Goal: Transaction & Acquisition: Purchase product/service

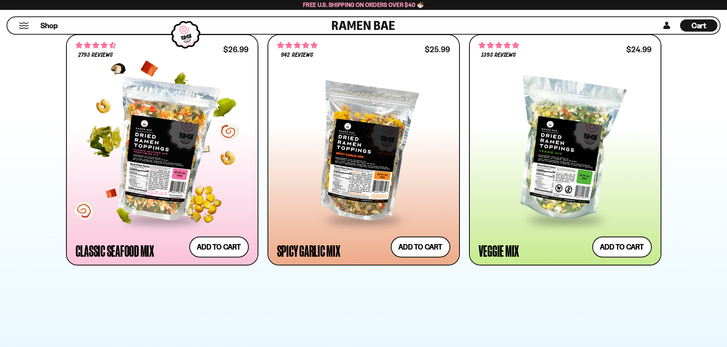
scroll to position [381, 0]
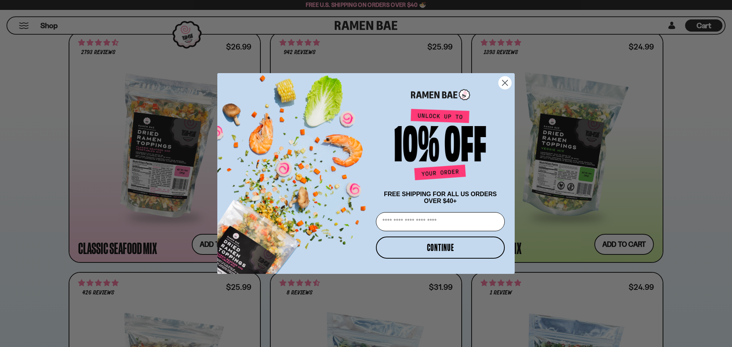
click at [506, 79] on circle "Close dialog" at bounding box center [505, 83] width 13 height 13
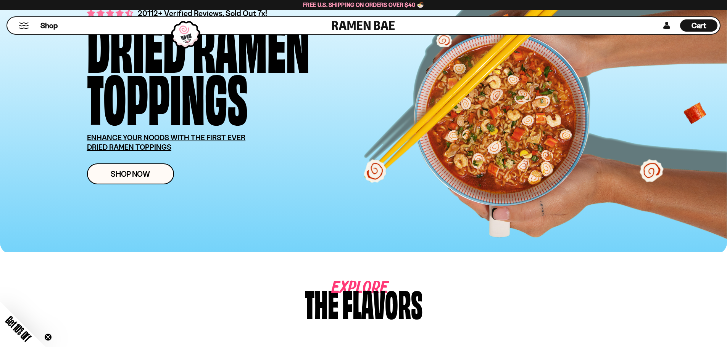
scroll to position [0, 0]
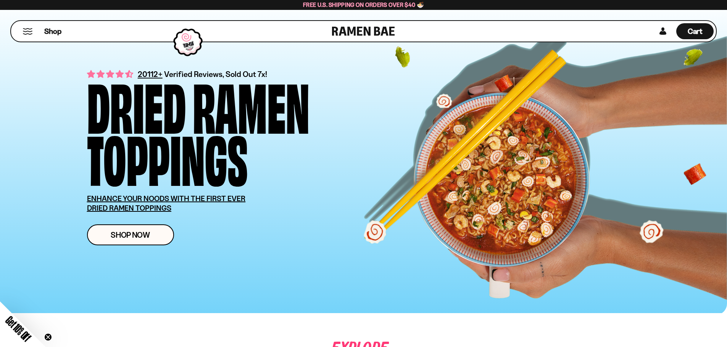
click at [31, 34] on button "Mobile Menu Trigger" at bounding box center [28, 31] width 10 height 6
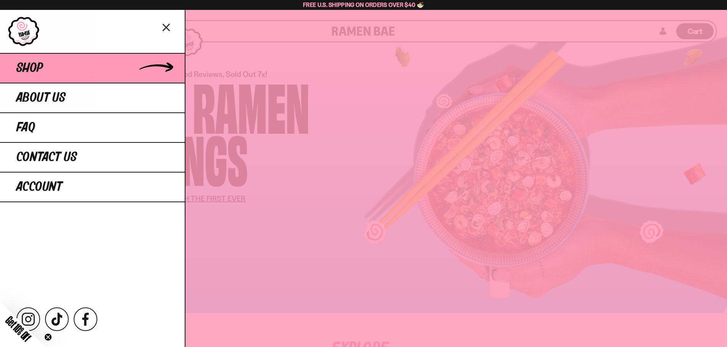
click at [41, 64] on span "Shop" at bounding box center [29, 68] width 27 height 14
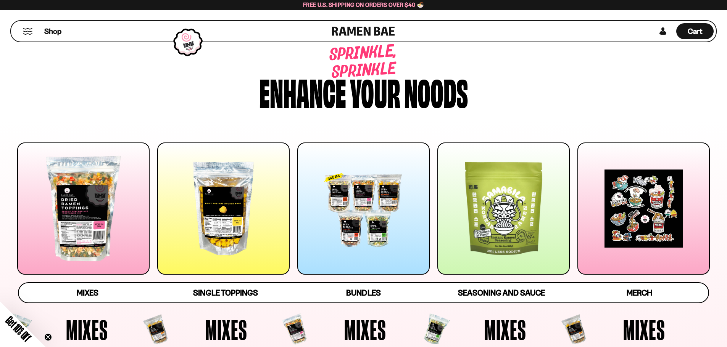
drag, startPoint x: 73, startPoint y: 91, endPoint x: 95, endPoint y: 98, distance: 22.8
click at [74, 91] on div "Sprinkle, sprinkle Enhance your noods" at bounding box center [363, 76] width 599 height 89
click at [222, 195] on div at bounding box center [223, 209] width 132 height 132
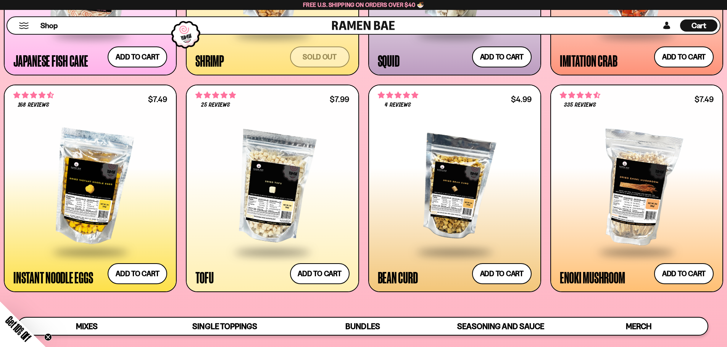
scroll to position [992, 0]
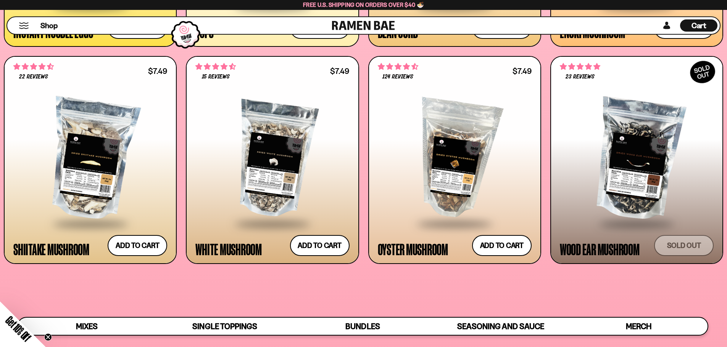
scroll to position [1297, 0]
